Goal: Transaction & Acquisition: Download file/media

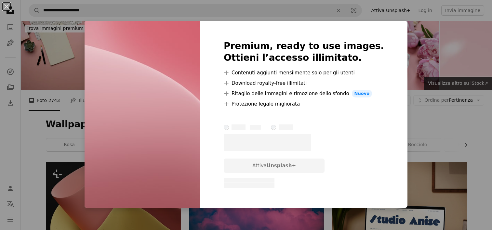
scroll to position [368, 0]
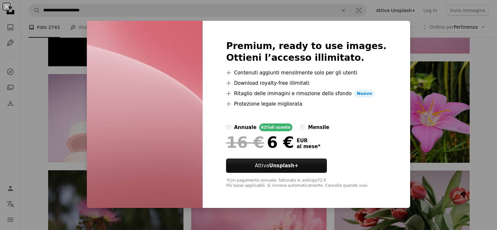
click at [411, 35] on div "An X shape Premium, ready to use images. Ottieni l’accesso illimitato. A plus s…" at bounding box center [248, 115] width 497 height 230
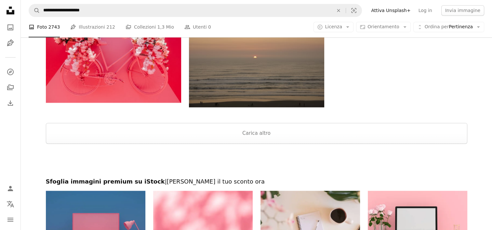
scroll to position [847, 0]
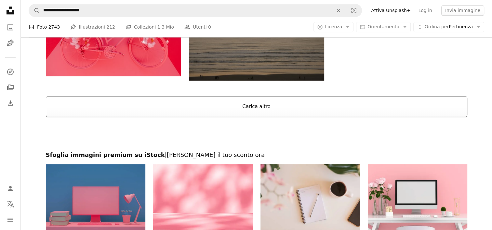
click at [329, 107] on button "Carica altro" at bounding box center [257, 106] width 422 height 21
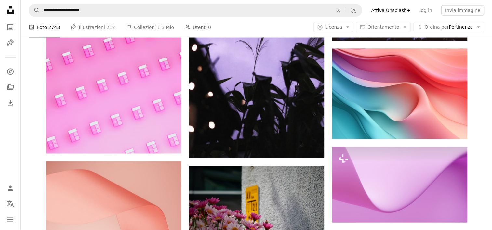
scroll to position [1338, 0]
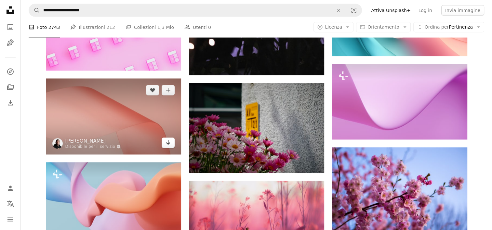
click at [171, 144] on icon "Arrow pointing down" at bounding box center [168, 143] width 5 height 8
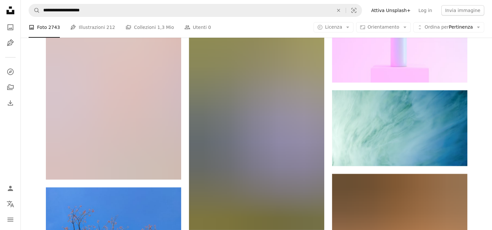
scroll to position [4763, 0]
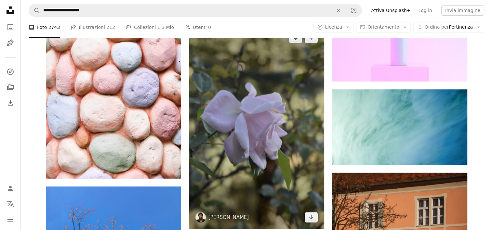
click at [251, 122] on img at bounding box center [256, 127] width 135 height 203
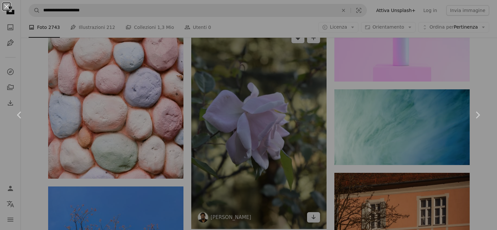
click at [251, 122] on div "An X shape Chevron left Chevron right" at bounding box center [248, 115] width 497 height 230
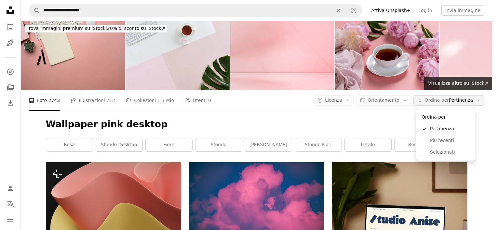
scroll to position [60, 0]
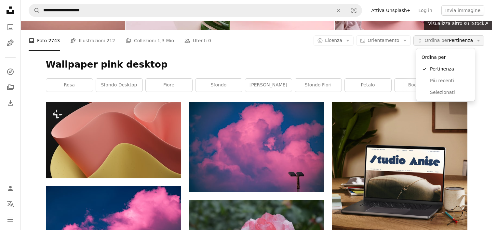
click at [448, 41] on span "Ordina per" at bounding box center [437, 40] width 24 height 5
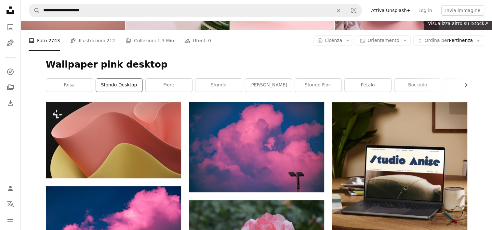
click at [129, 85] on link "sfondo desktop" at bounding box center [119, 85] width 47 height 13
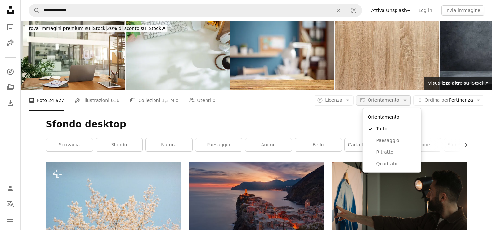
click at [382, 100] on span "Orientamento" at bounding box center [384, 100] width 32 height 5
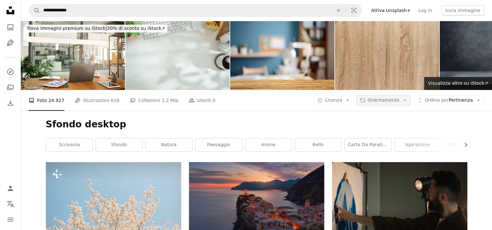
click at [382, 100] on span "Orientamento" at bounding box center [384, 100] width 32 height 5
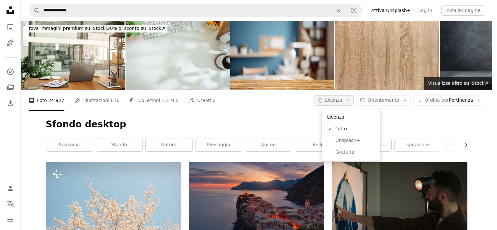
click at [354, 98] on button "A copyright icon © Licenza Arrow down" at bounding box center [334, 100] width 40 height 10
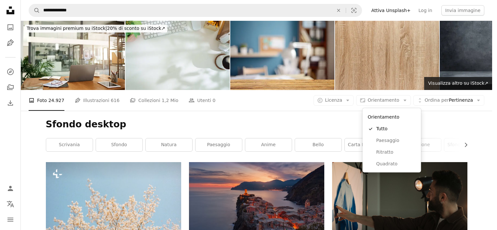
click at [388, 100] on span "Orientamento" at bounding box center [384, 100] width 32 height 5
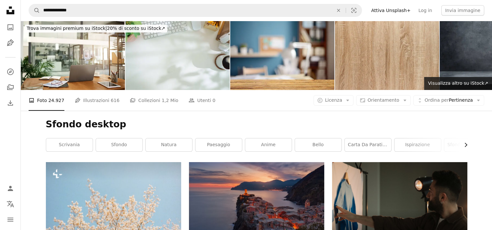
click at [464, 144] on icon "Chevron right" at bounding box center [466, 145] width 7 height 7
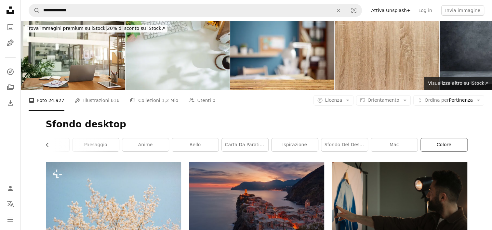
click at [433, 145] on link "colore" at bounding box center [444, 145] width 47 height 13
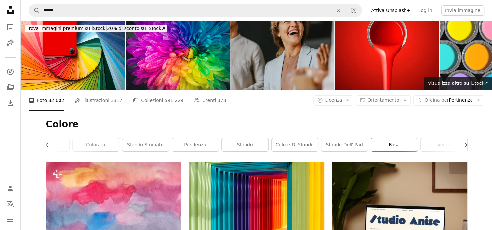
click at [389, 146] on link "rosa" at bounding box center [394, 145] width 47 height 13
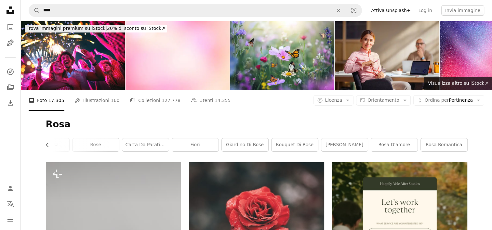
scroll to position [715, 0]
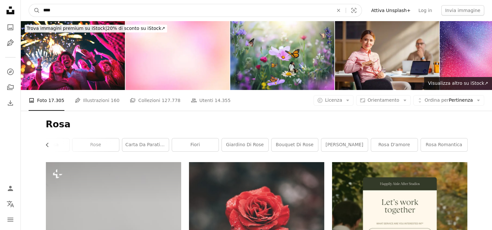
drag, startPoint x: 52, startPoint y: 9, endPoint x: 16, endPoint y: 6, distance: 35.9
type input "**********"
click button "A magnifying glass" at bounding box center [34, 10] width 11 height 12
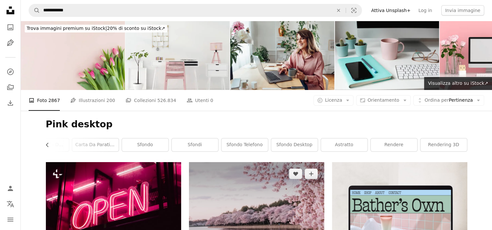
scroll to position [104, 0]
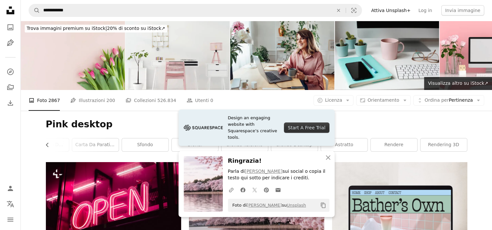
scroll to position [350, 0]
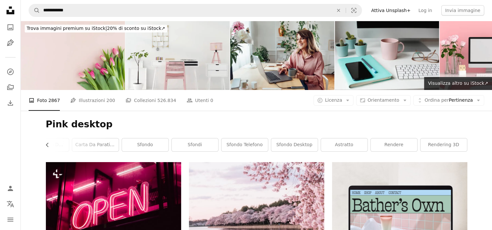
scroll to position [659, 0]
